Goal: Information Seeking & Learning: Learn about a topic

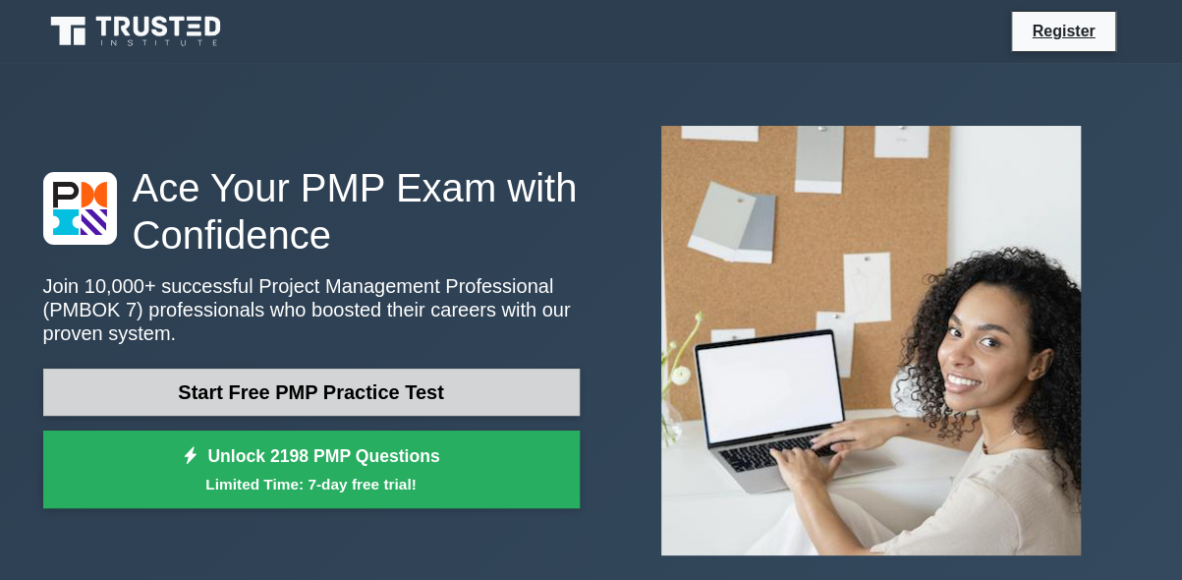
click at [316, 385] on link "Start Free PMP Practice Test" at bounding box center [311, 392] width 537 height 47
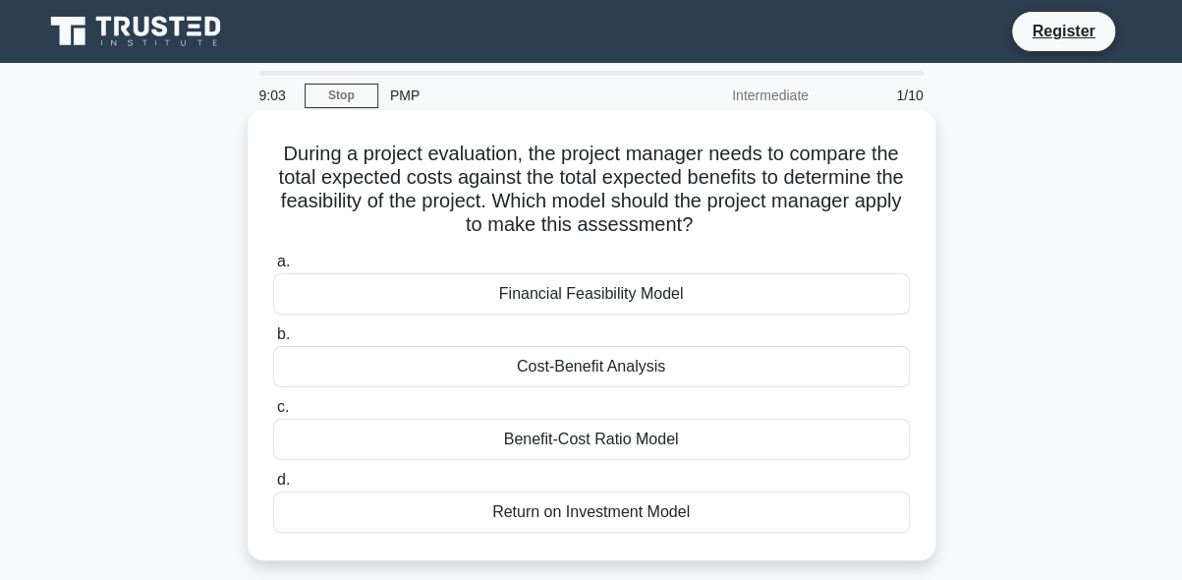
click at [607, 369] on div "Cost-Benefit Analysis" at bounding box center [591, 366] width 637 height 41
click at [281, 333] on span "b." at bounding box center [283, 333] width 13 height 17
click at [273, 333] on input "b. Cost-Benefit Analysis" at bounding box center [273, 334] width 0 height 13
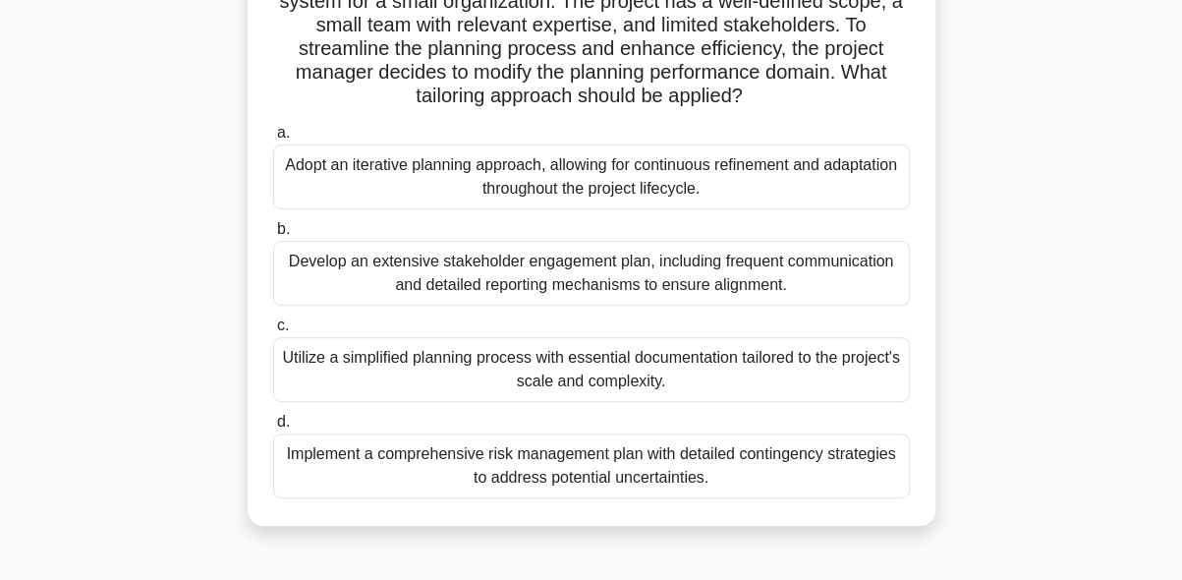
scroll to position [182, 0]
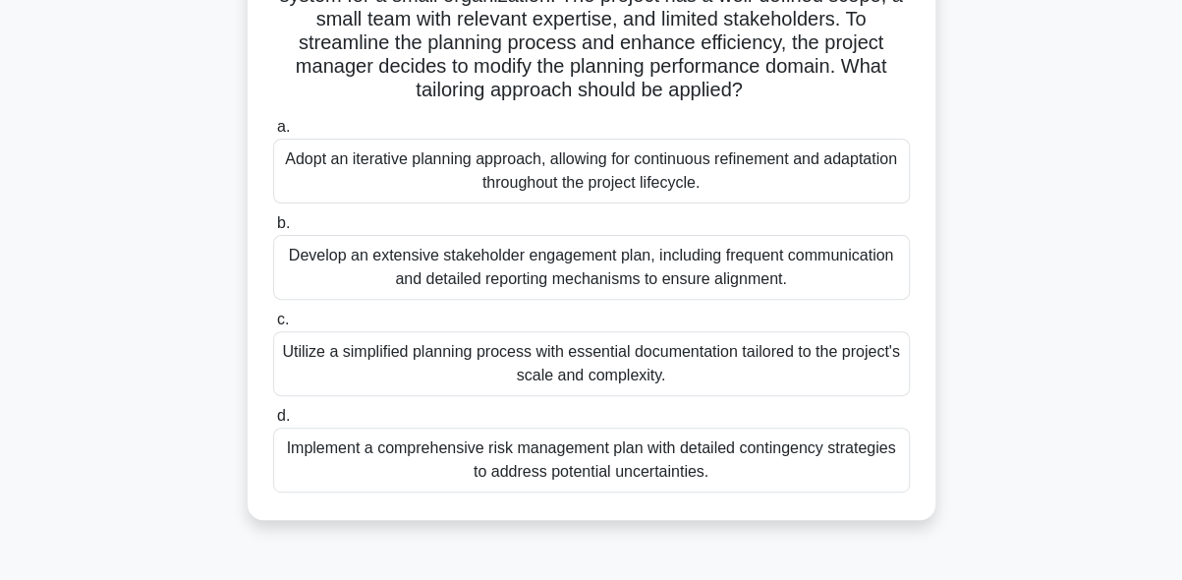
click at [282, 415] on span "d." at bounding box center [283, 415] width 13 height 17
click at [273, 415] on input "d. Implement a comprehensive risk management plan with detailed contingency str…" at bounding box center [273, 416] width 0 height 13
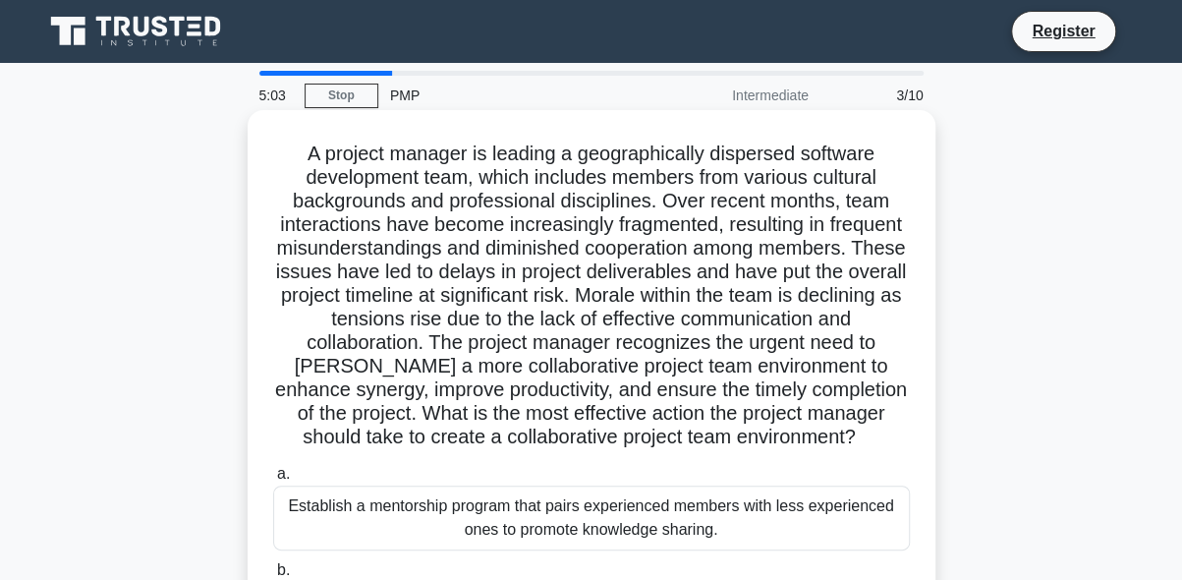
scroll to position [482, 0]
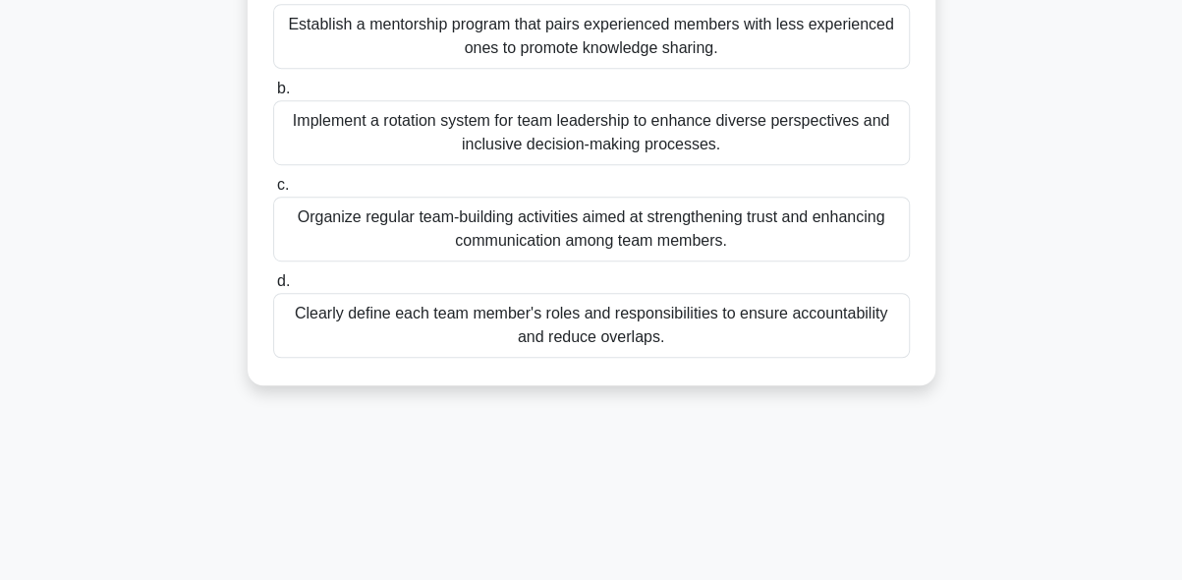
click at [279, 289] on span "d." at bounding box center [283, 280] width 13 height 17
click at [273, 288] on input "d. Clearly define each team member's roles and responsibilities to ensure accou…" at bounding box center [273, 281] width 0 height 13
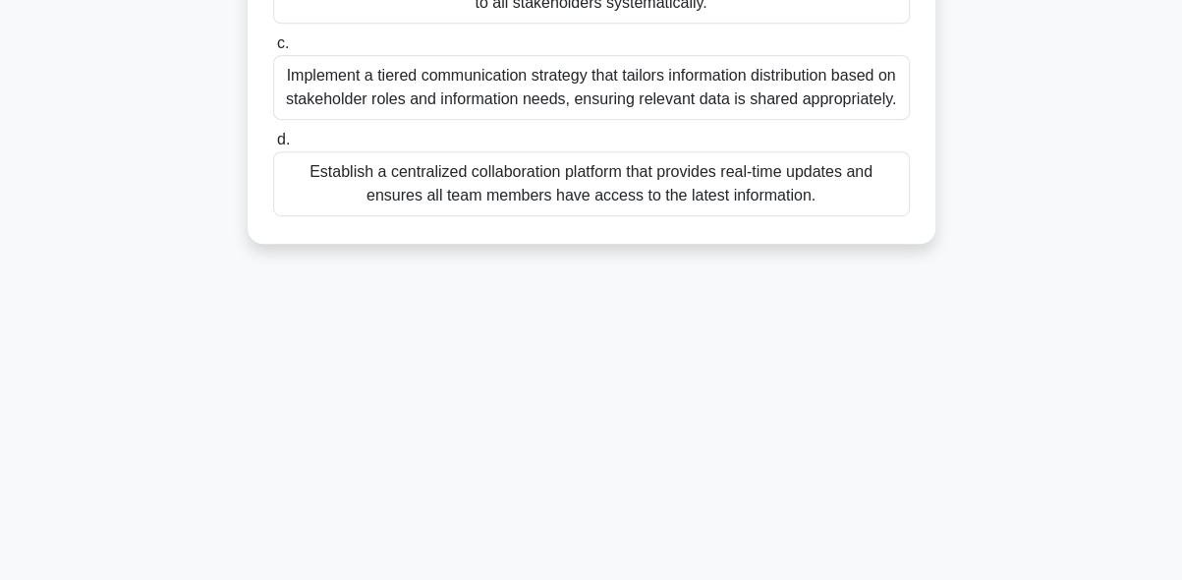
click at [277, 147] on span "d." at bounding box center [283, 139] width 13 height 17
click at [273, 146] on input "d. Establish a centralized collaboration platform that provides real-time updat…" at bounding box center [273, 140] width 0 height 13
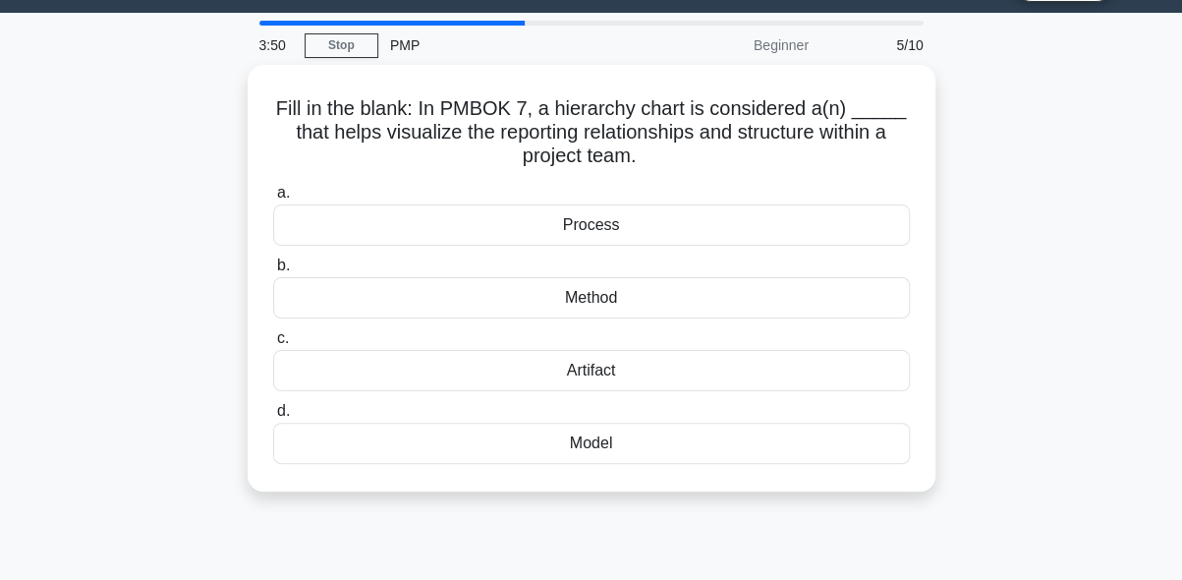
scroll to position [0, 0]
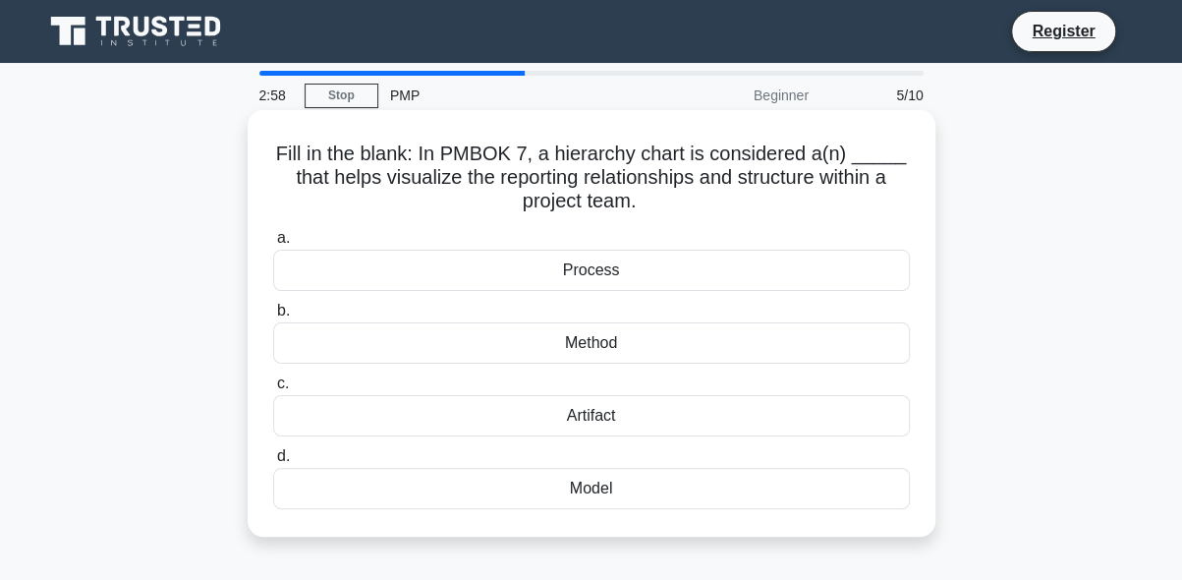
click at [279, 240] on span "a." at bounding box center [283, 237] width 13 height 17
click at [273, 240] on input "a. Process" at bounding box center [273, 238] width 0 height 13
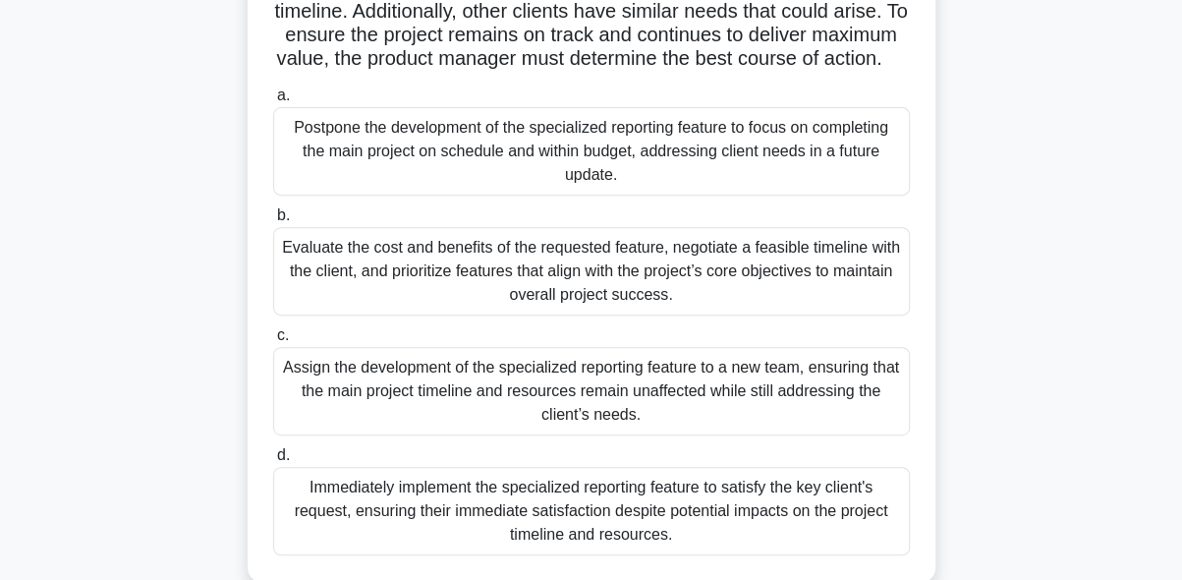
scroll to position [322, 0]
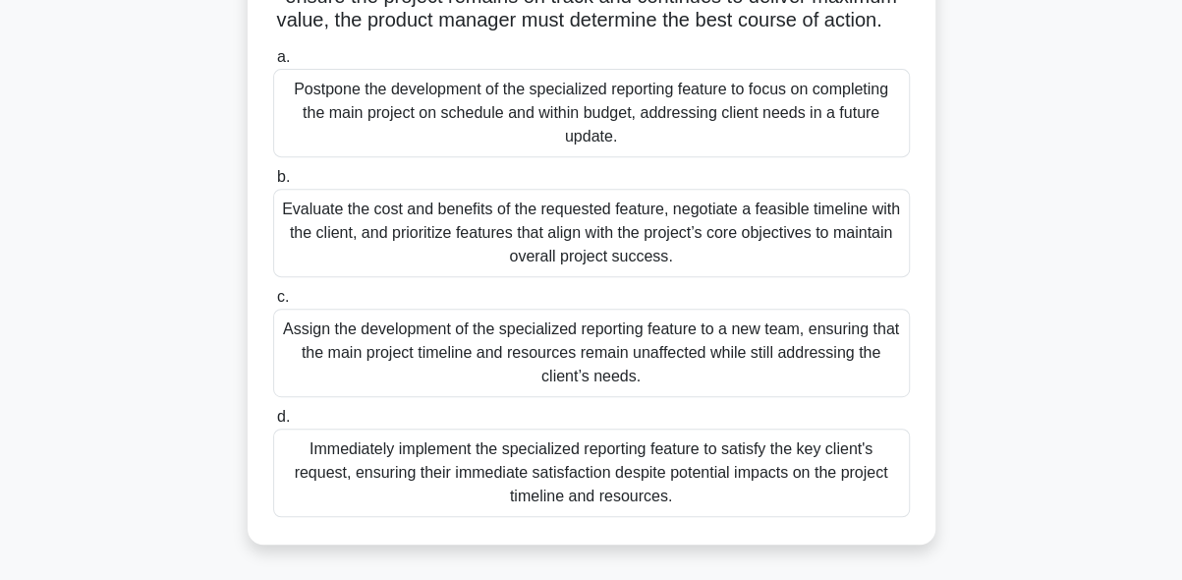
click at [281, 425] on span "d." at bounding box center [283, 416] width 13 height 17
click at [273, 424] on input "d. Immediately implement the specialized reporting feature to satisfy the key c…" at bounding box center [273, 417] width 0 height 13
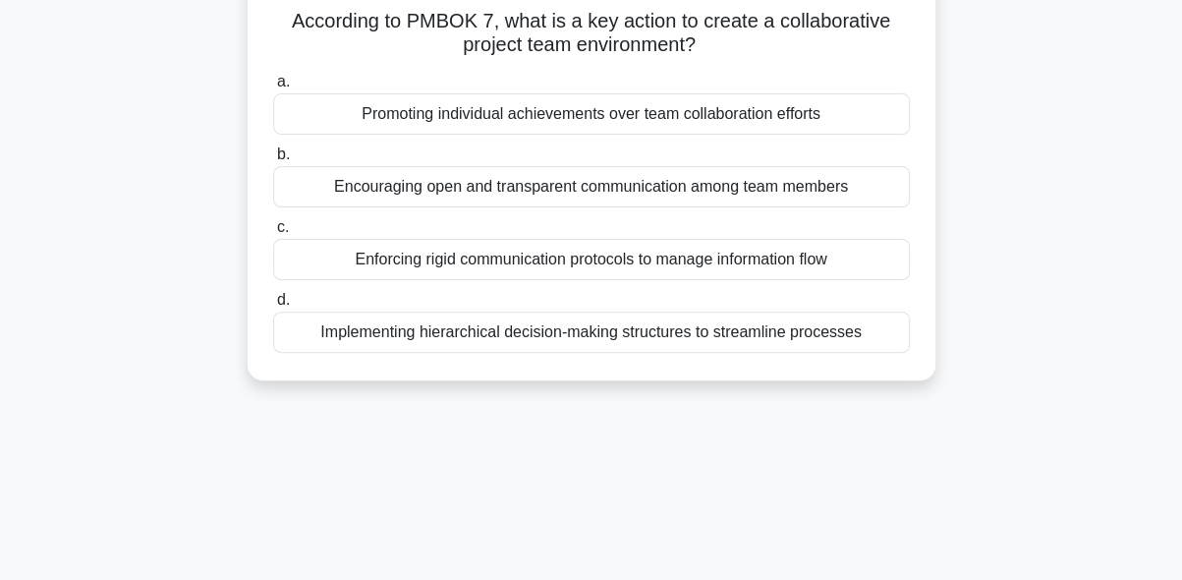
scroll to position [0, 0]
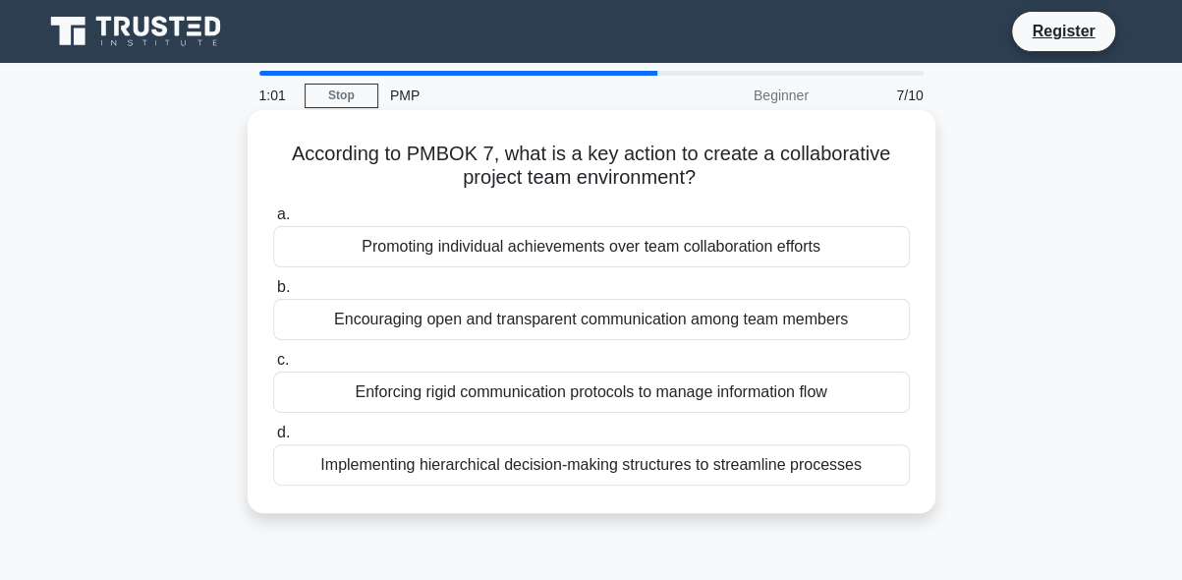
click at [281, 293] on span "b." at bounding box center [283, 286] width 13 height 17
click at [273, 293] on input "b. Encouraging open and transparent communication among team members" at bounding box center [273, 287] width 0 height 13
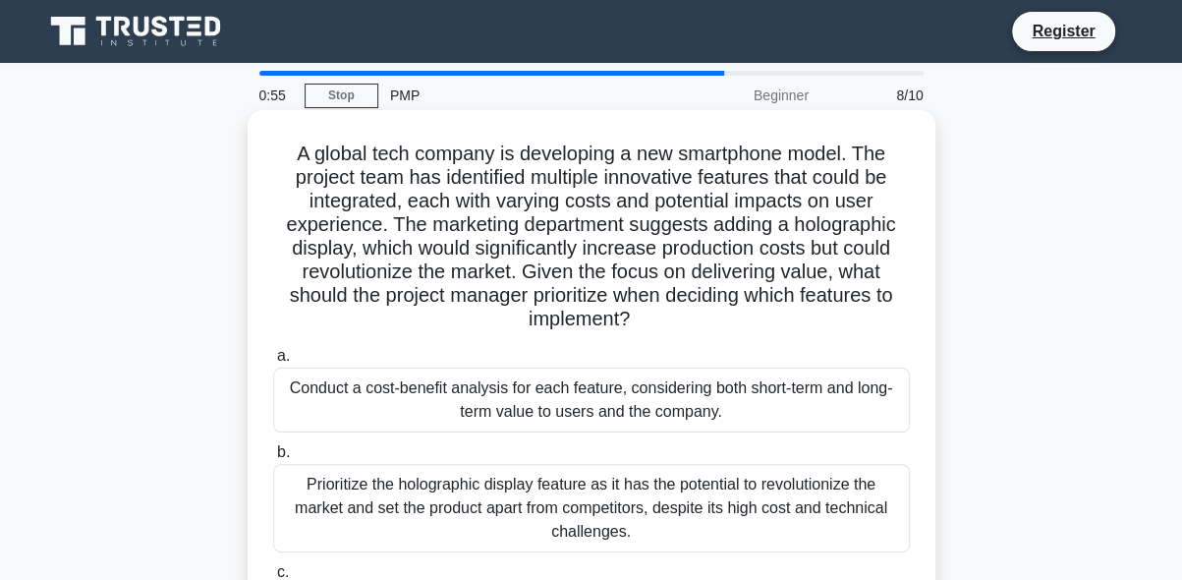
scroll to position [482, 0]
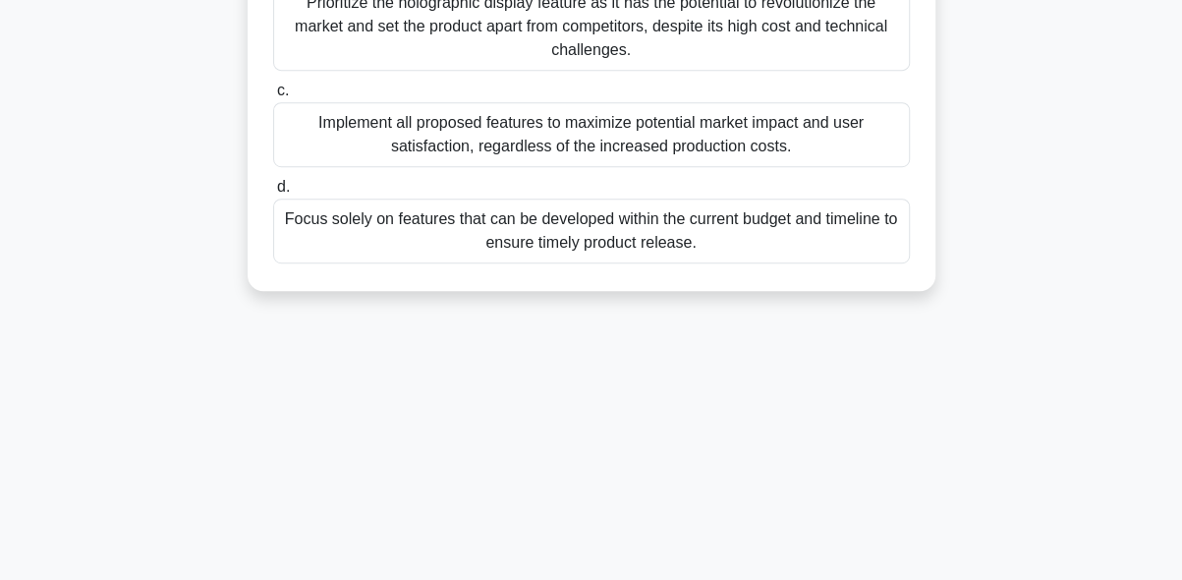
click at [281, 187] on span "d." at bounding box center [283, 186] width 13 height 17
click at [273, 187] on input "d. Focus solely on features that can be developed within the current budget and…" at bounding box center [273, 187] width 0 height 13
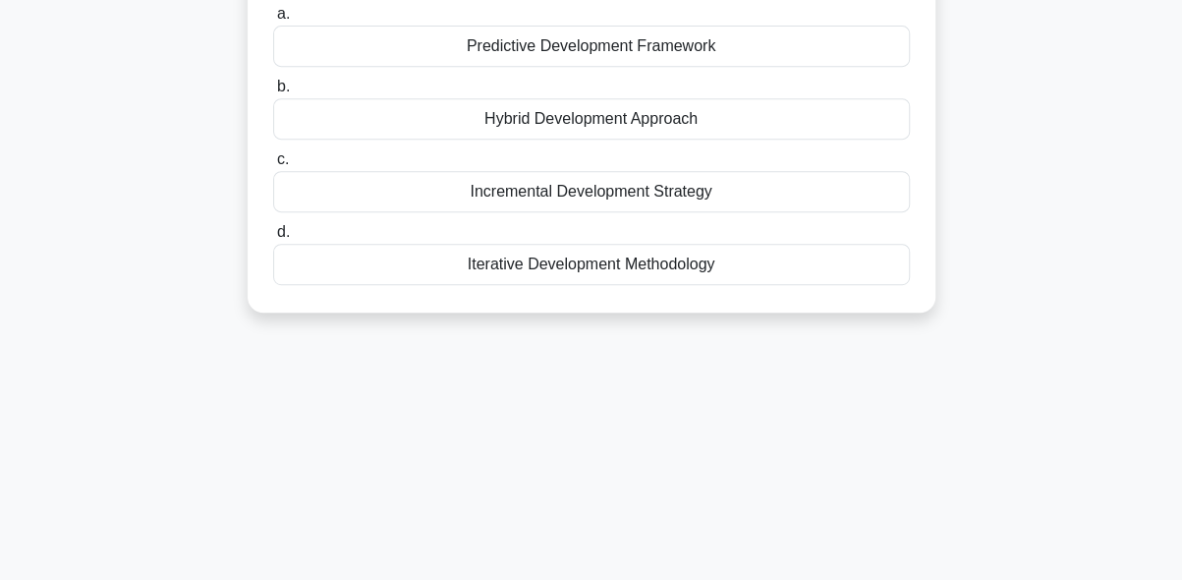
scroll to position [375, 0]
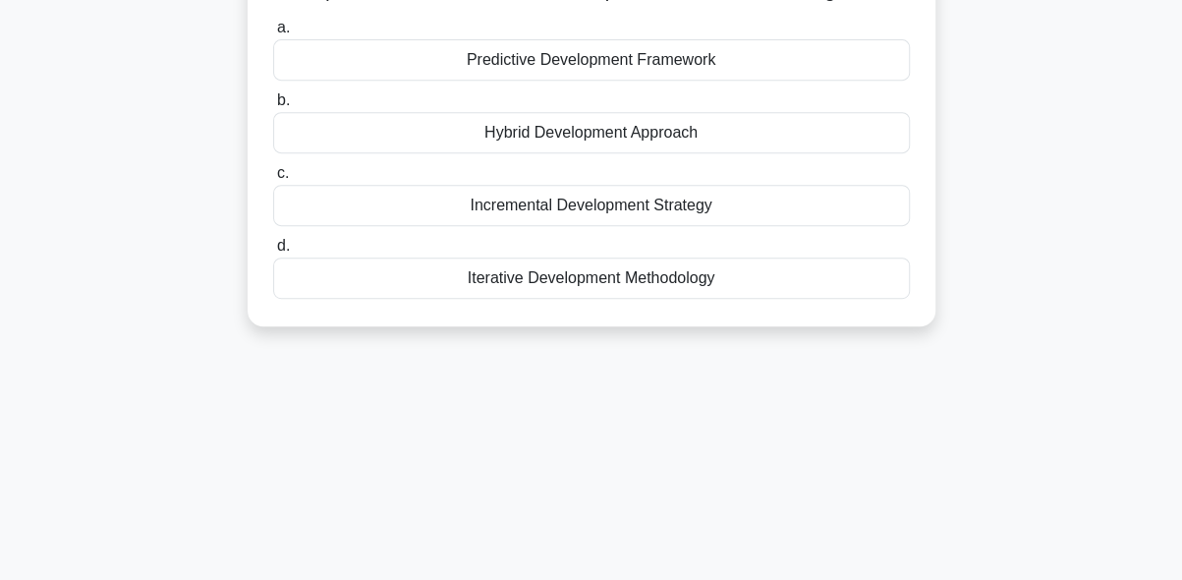
click at [284, 181] on span "c." at bounding box center [283, 172] width 12 height 17
click at [273, 180] on input "c. Incremental Development Strategy" at bounding box center [273, 173] width 0 height 13
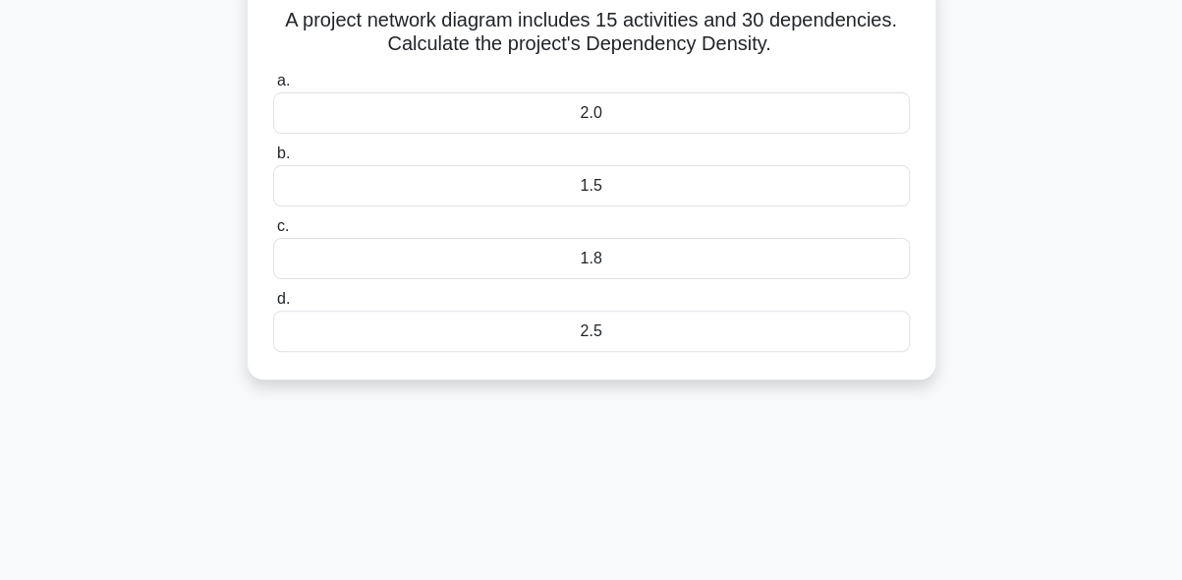
scroll to position [0, 0]
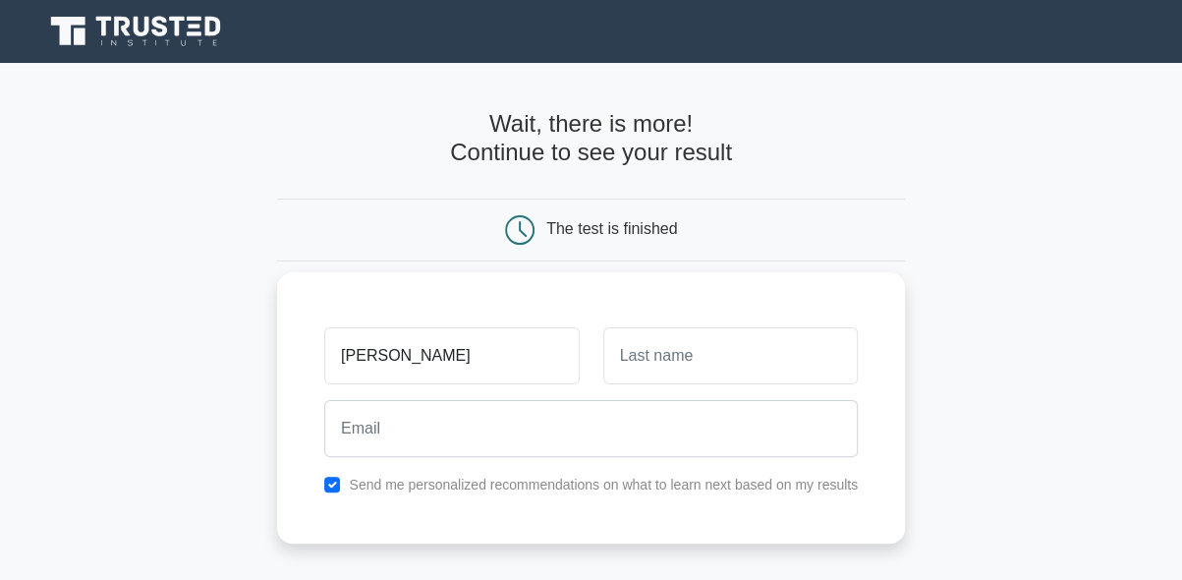
type input "wiliam"
click at [686, 371] on input "text" at bounding box center [730, 355] width 255 height 57
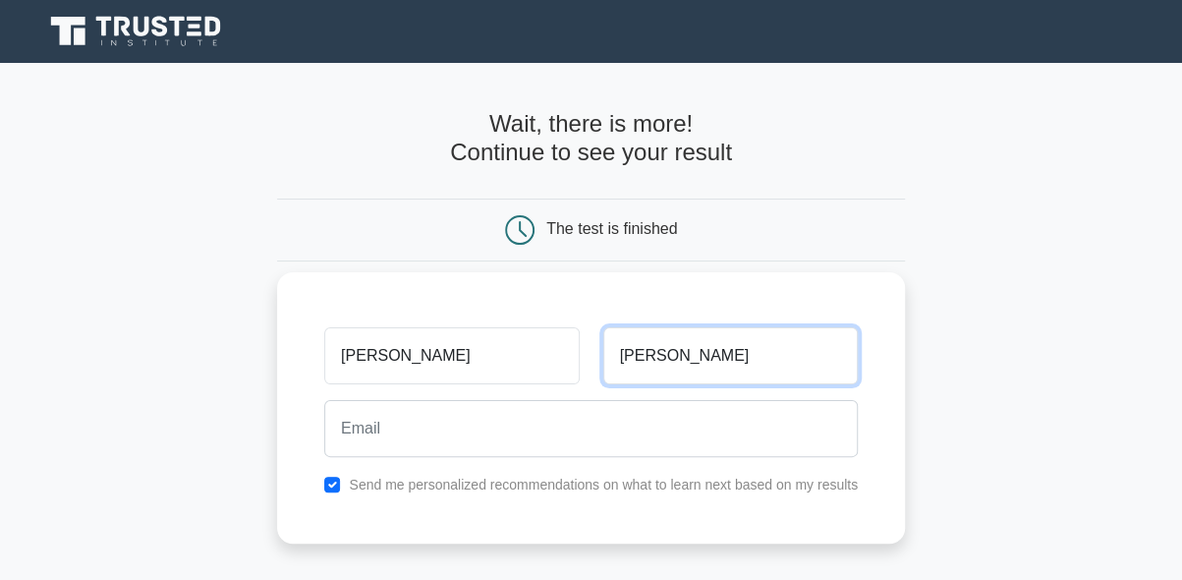
type input "kwakye"
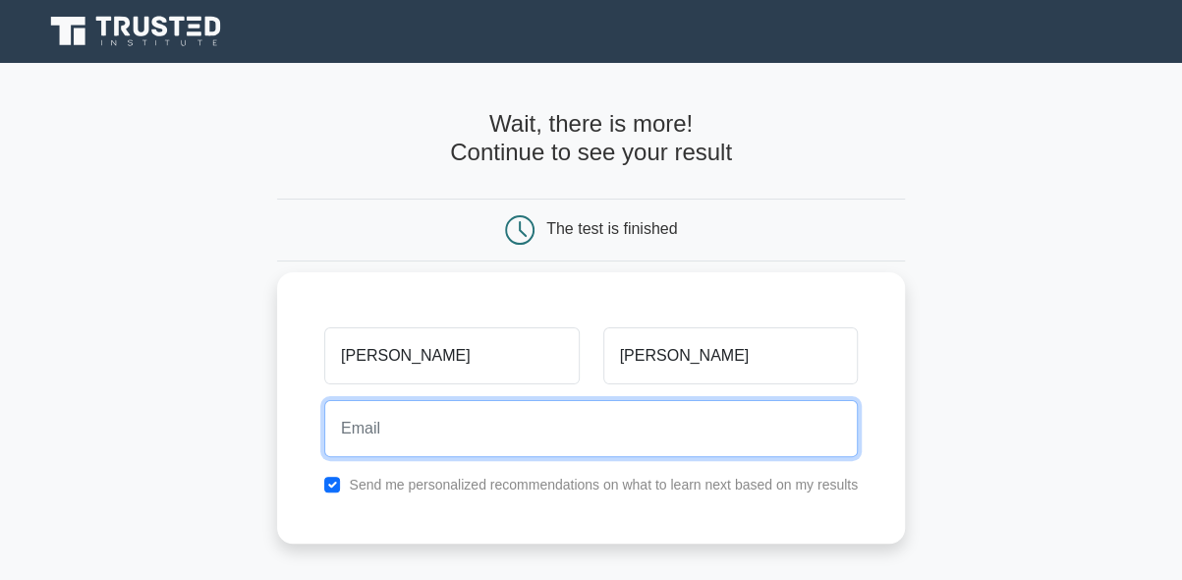
click at [485, 420] on input "email" at bounding box center [591, 428] width 534 height 57
type input "w"
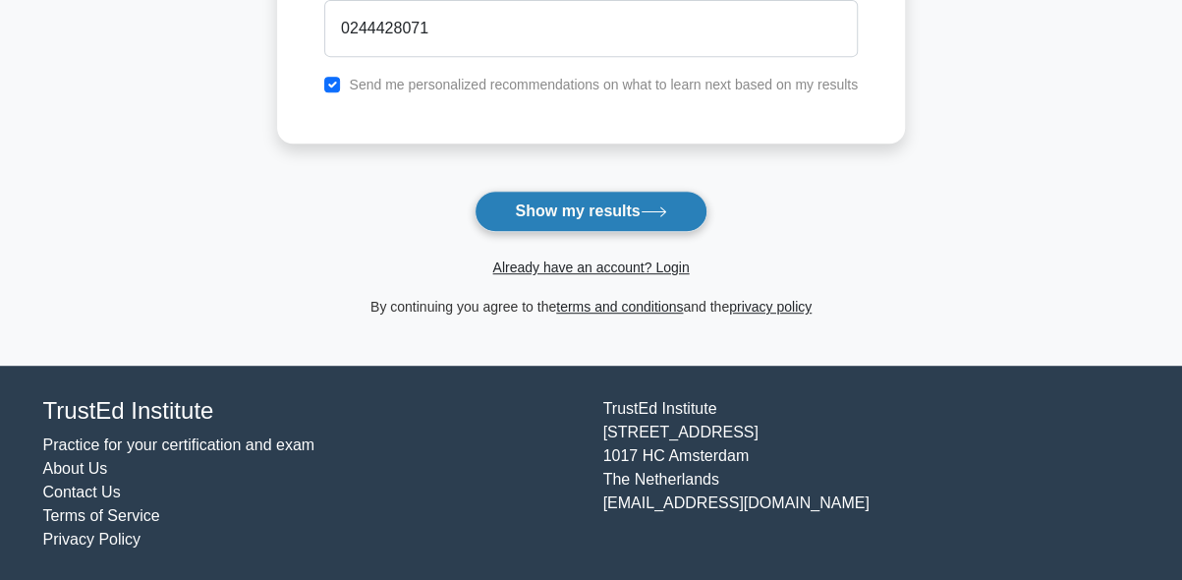
click at [590, 207] on button "Show my results" at bounding box center [591, 211] width 232 height 41
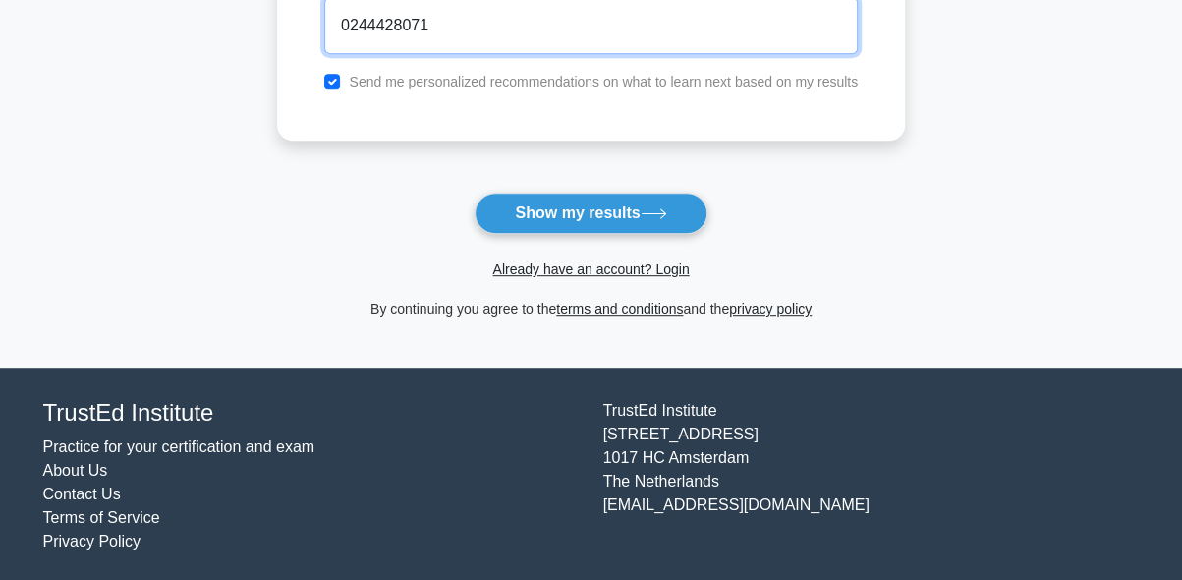
drag, startPoint x: 447, startPoint y: 26, endPoint x: 335, endPoint y: 27, distance: 112.0
click at [335, 27] on input "0244428071" at bounding box center [591, 25] width 534 height 57
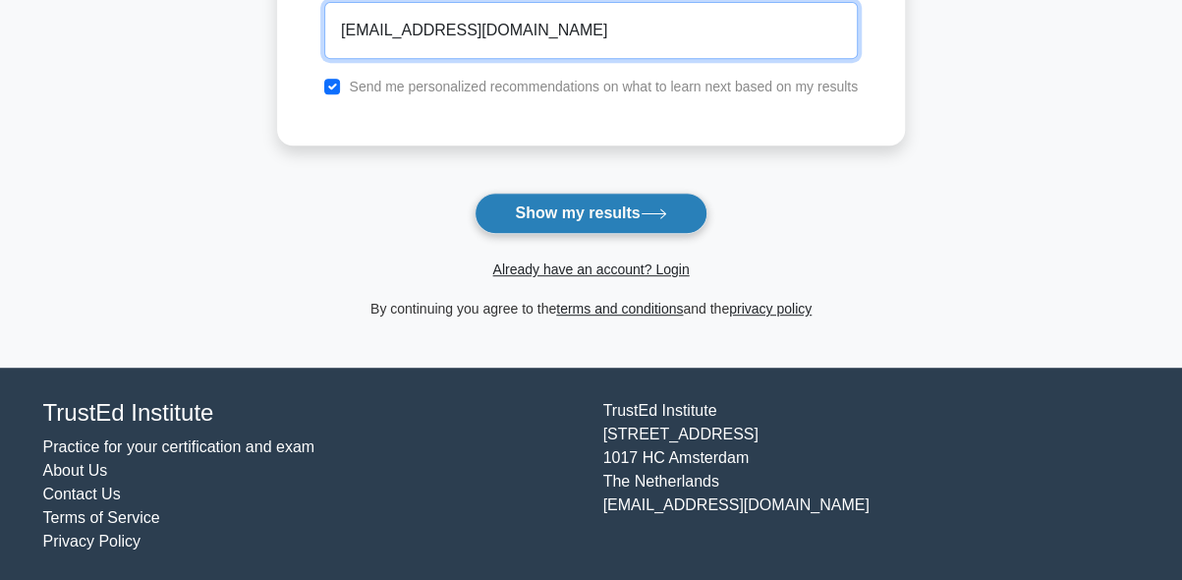
type input "williamkwakye66@gmail.com"
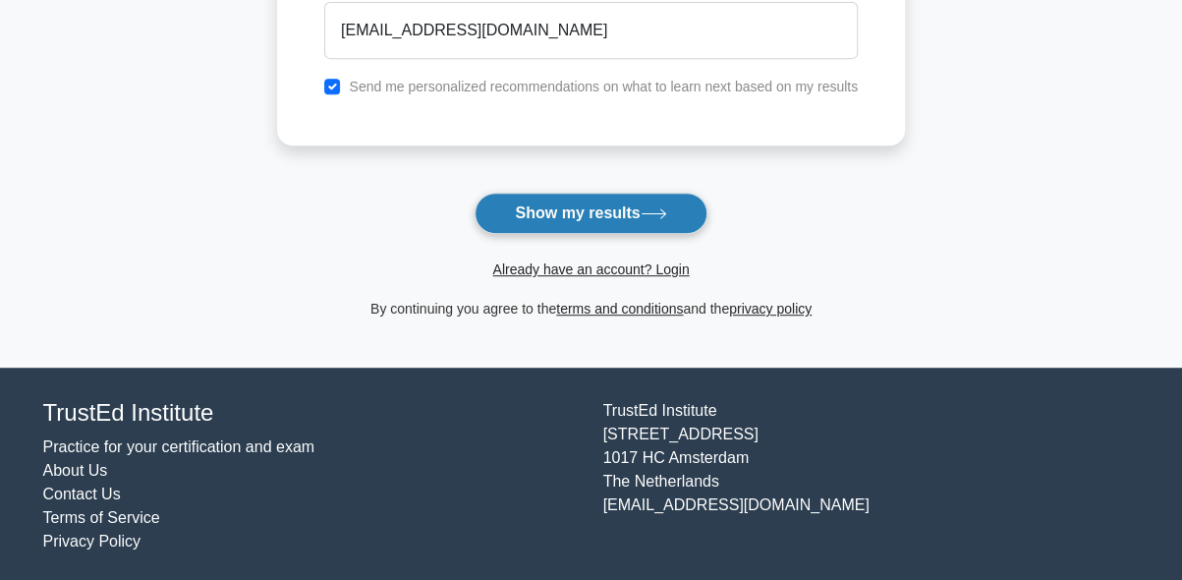
click at [581, 213] on button "Show my results" at bounding box center [591, 213] width 232 height 41
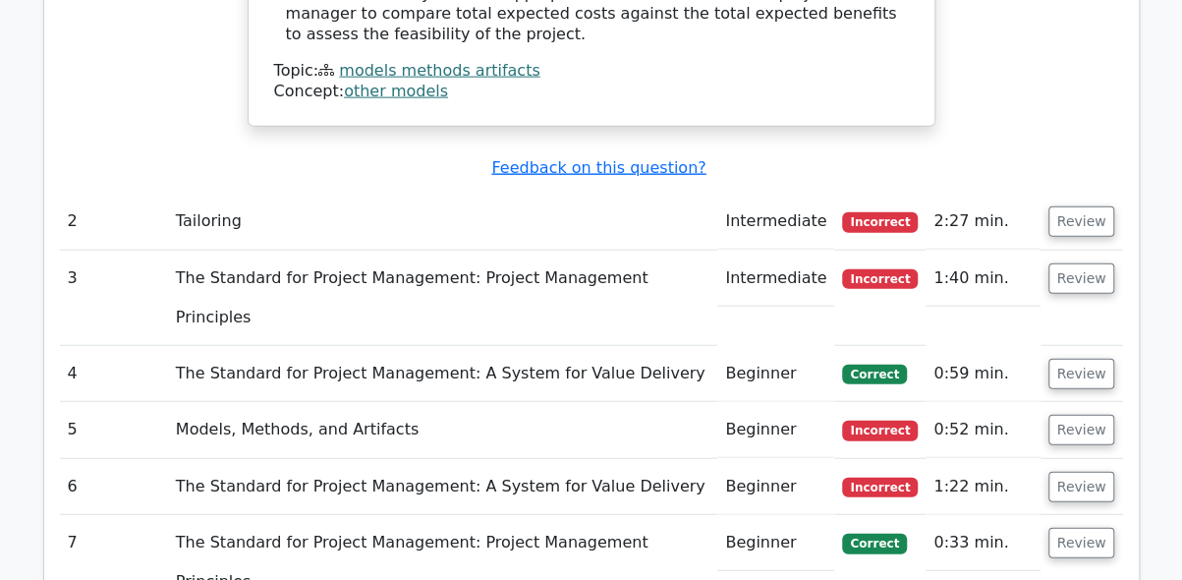
scroll to position [2168, 0]
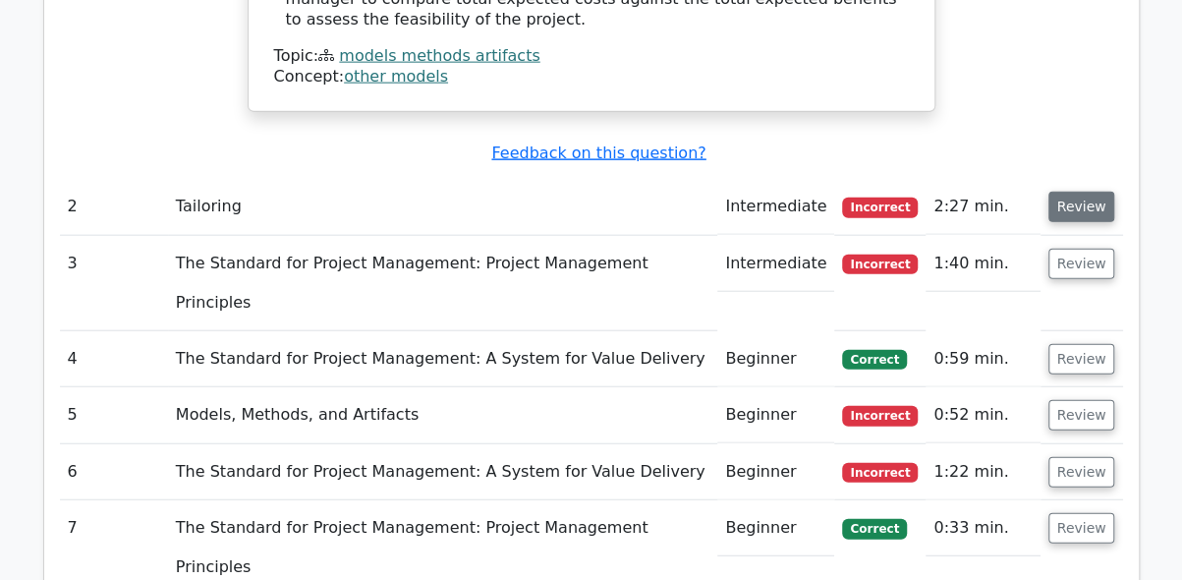
click at [1071, 192] on button "Review" at bounding box center [1082, 207] width 67 height 30
